Goal: Task Accomplishment & Management: Use online tool/utility

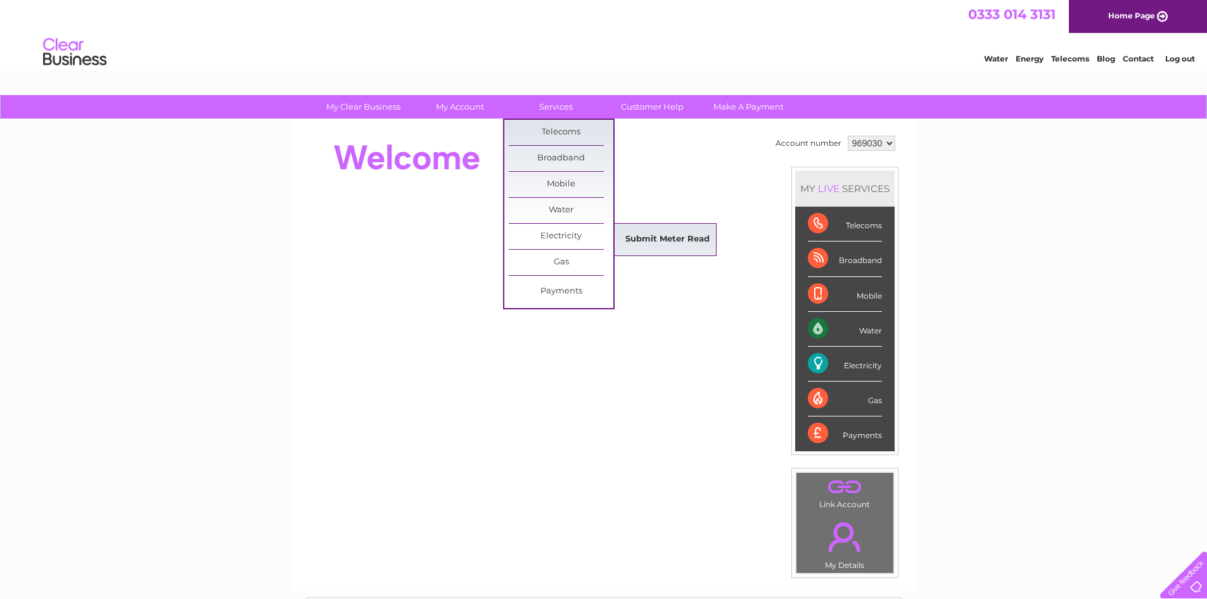
click at [679, 233] on link "Submit Meter Read" at bounding box center [667, 239] width 105 height 25
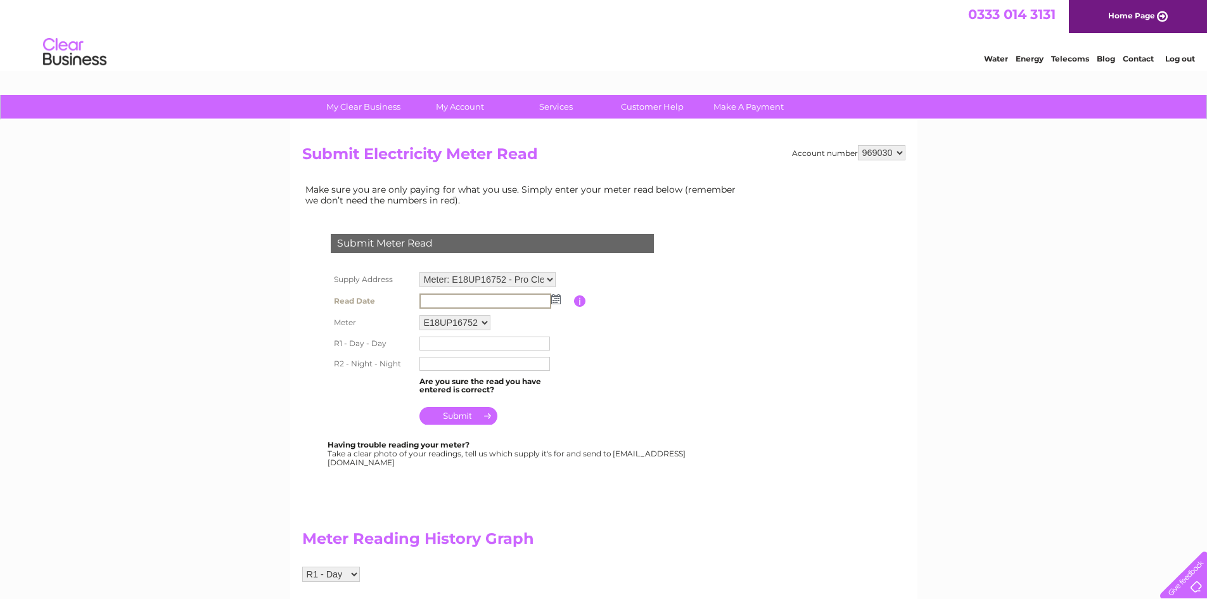
click at [431, 305] on input "text" at bounding box center [485, 300] width 132 height 15
click at [559, 298] on td at bounding box center [495, 301] width 158 height 22
click at [551, 295] on img at bounding box center [555, 298] width 10 height 10
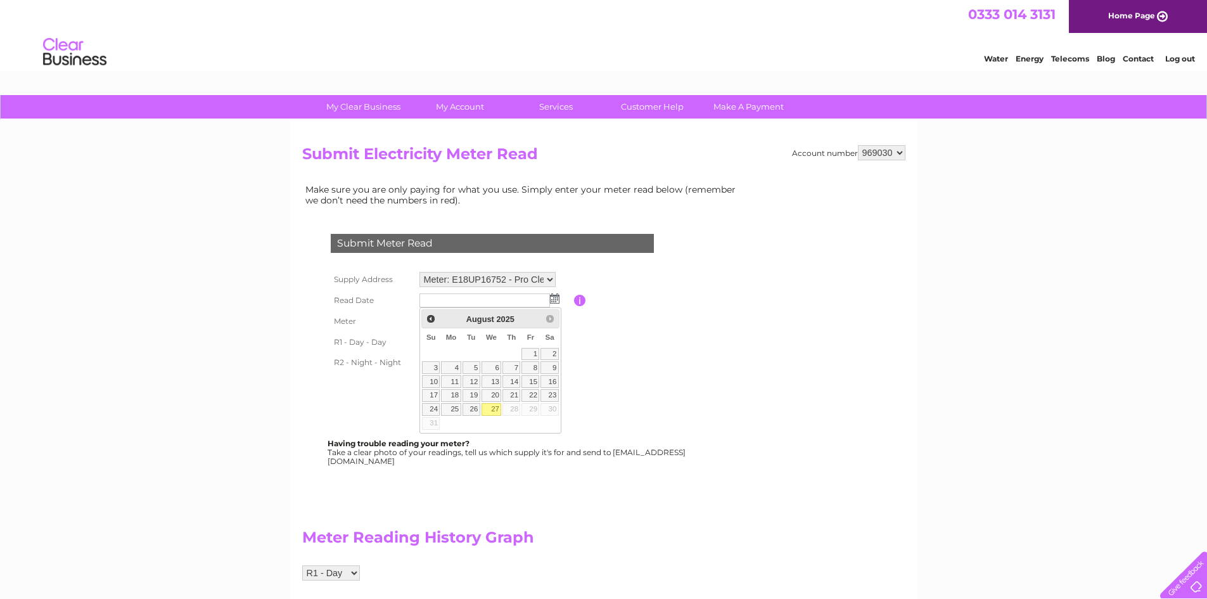
click at [492, 409] on link "27" at bounding box center [492, 409] width 20 height 13
type input "[DATE]"
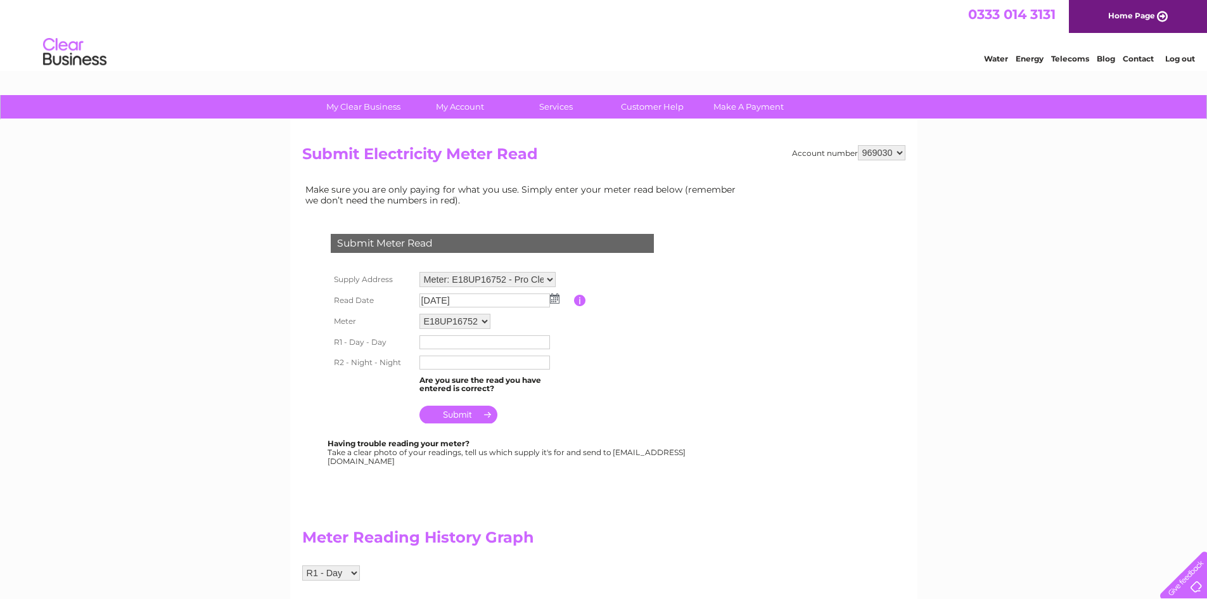
click at [440, 341] on input "text" at bounding box center [484, 342] width 131 height 14
type input "018701"
click at [501, 369] on input "text" at bounding box center [484, 364] width 131 height 14
type input "017261"
click at [473, 407] on input "submit" at bounding box center [458, 414] width 78 height 18
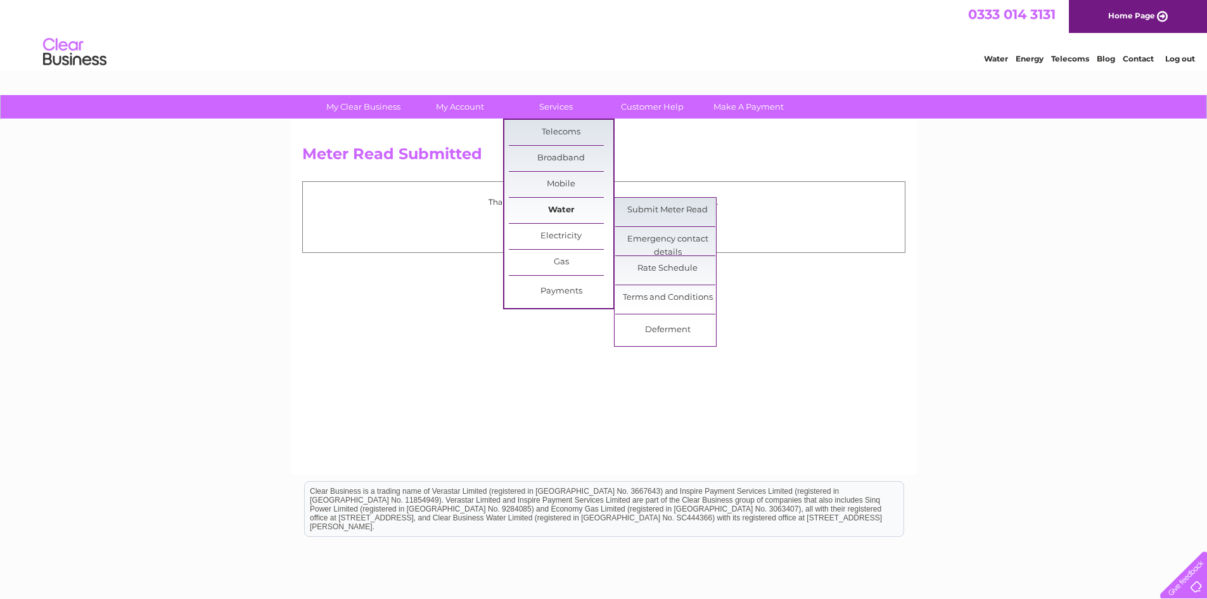
click at [566, 203] on link "Water" at bounding box center [561, 210] width 105 height 25
click at [661, 202] on link "Submit Meter Read" at bounding box center [667, 210] width 105 height 25
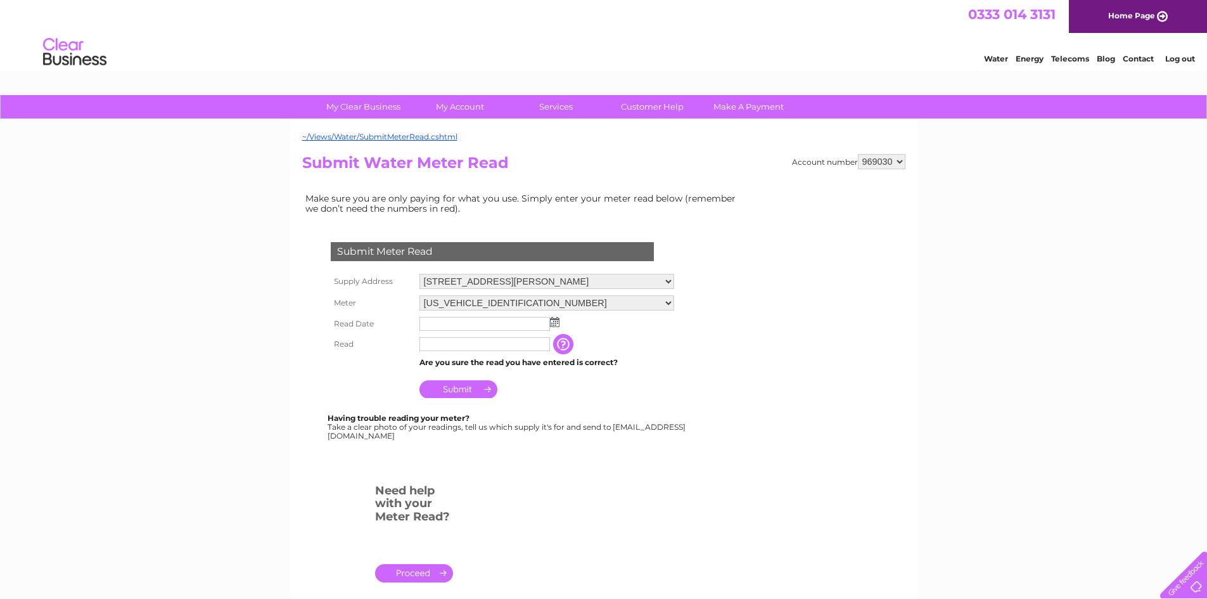
click at [674, 283] on select "15 Whitfield Drive, Heathfield Industrial Estate, Ayr, Ayrshire, KA8 9RX UNIT 4…" at bounding box center [546, 281] width 255 height 15
select select "538790"
click at [419, 274] on select "15 Whitfield Drive, Heathfield Industrial Estate, Ayr, Ayrshire, KA8 9RX UNIT 4…" at bounding box center [546, 282] width 255 height 16
click at [523, 324] on input "text" at bounding box center [484, 324] width 131 height 14
click at [559, 324] on img at bounding box center [556, 322] width 10 height 10
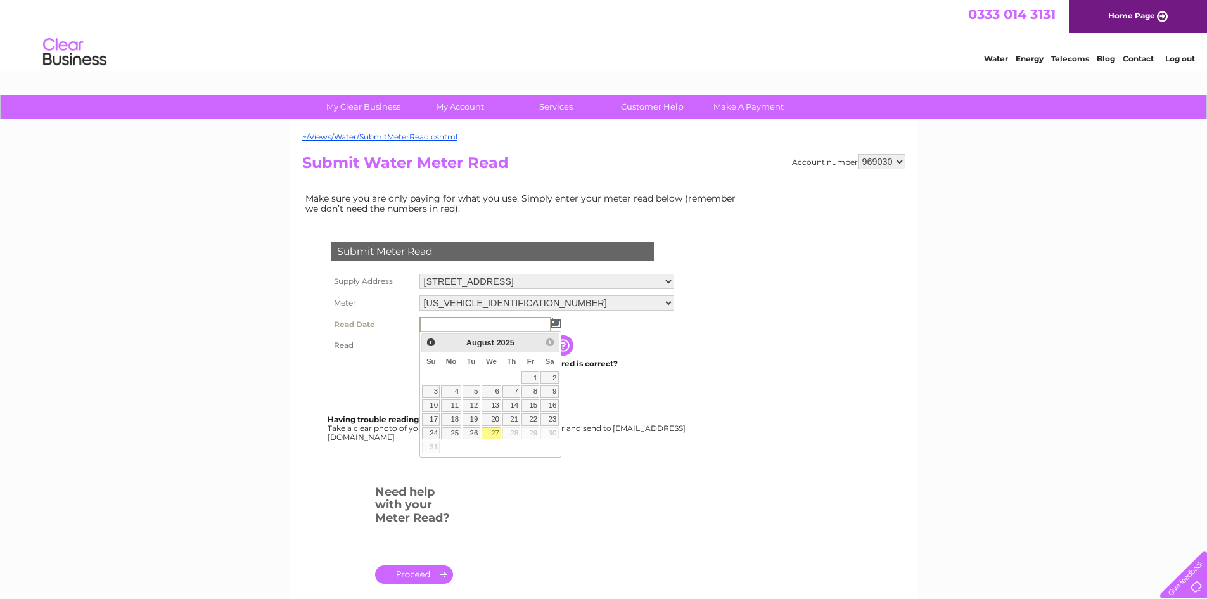
click at [497, 430] on link "27" at bounding box center [492, 433] width 20 height 13
type input "[DATE]"
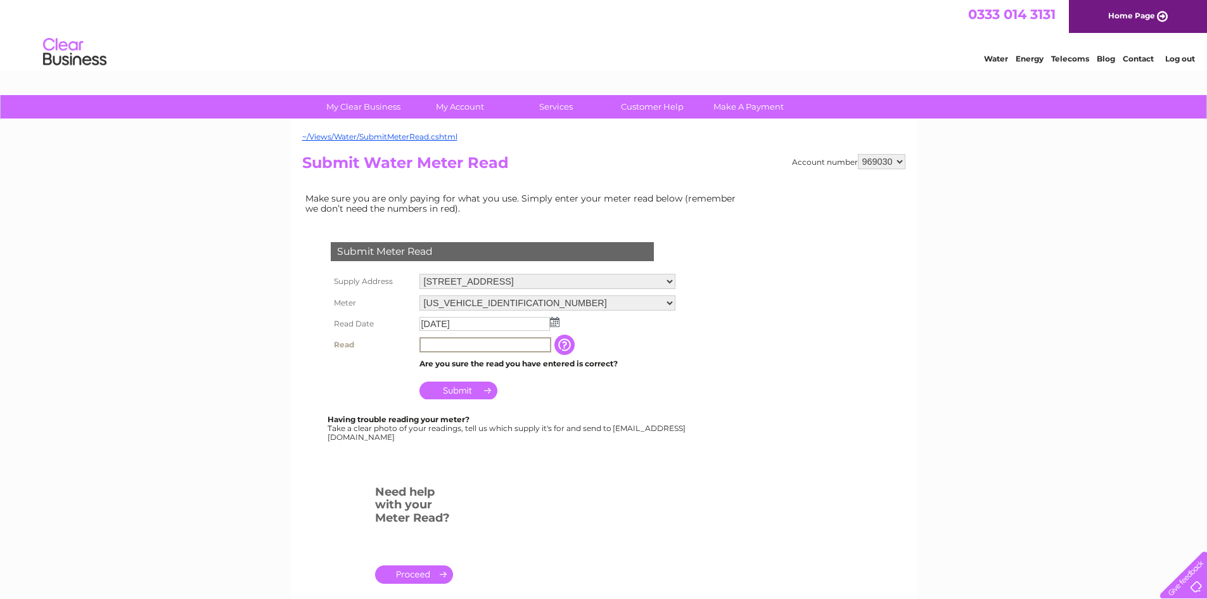
click at [445, 342] on input "text" at bounding box center [485, 344] width 132 height 15
type input "00330"
click at [440, 400] on td "Submit" at bounding box center [546, 386] width 261 height 30
click at [449, 385] on input "Submit" at bounding box center [458, 389] width 78 height 18
